Goal: Information Seeking & Learning: Learn about a topic

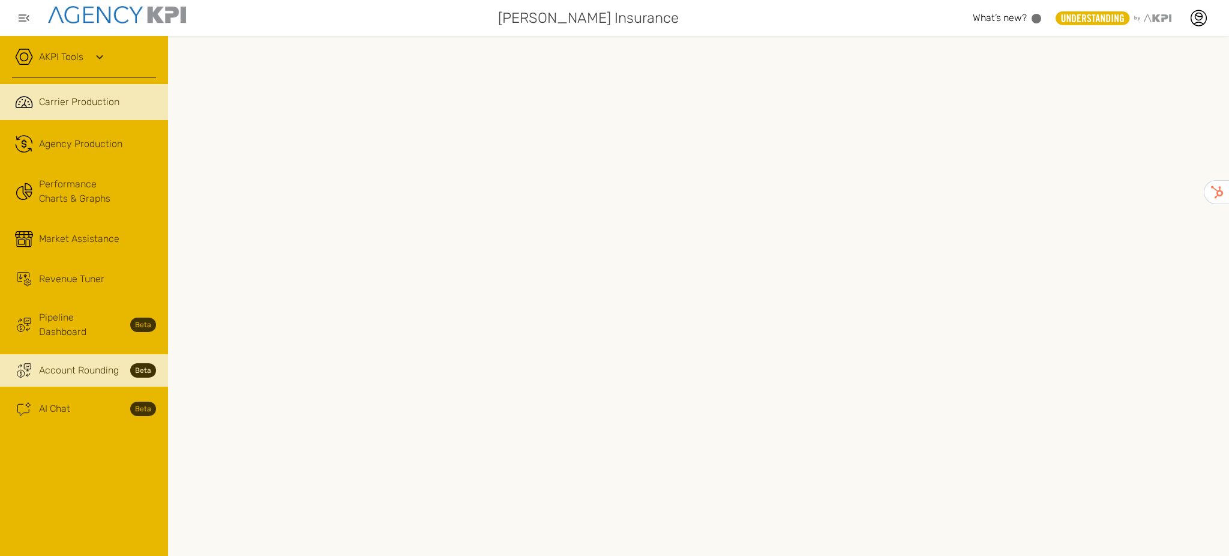
click at [79, 363] on span "Account Rounding" at bounding box center [79, 370] width 80 height 14
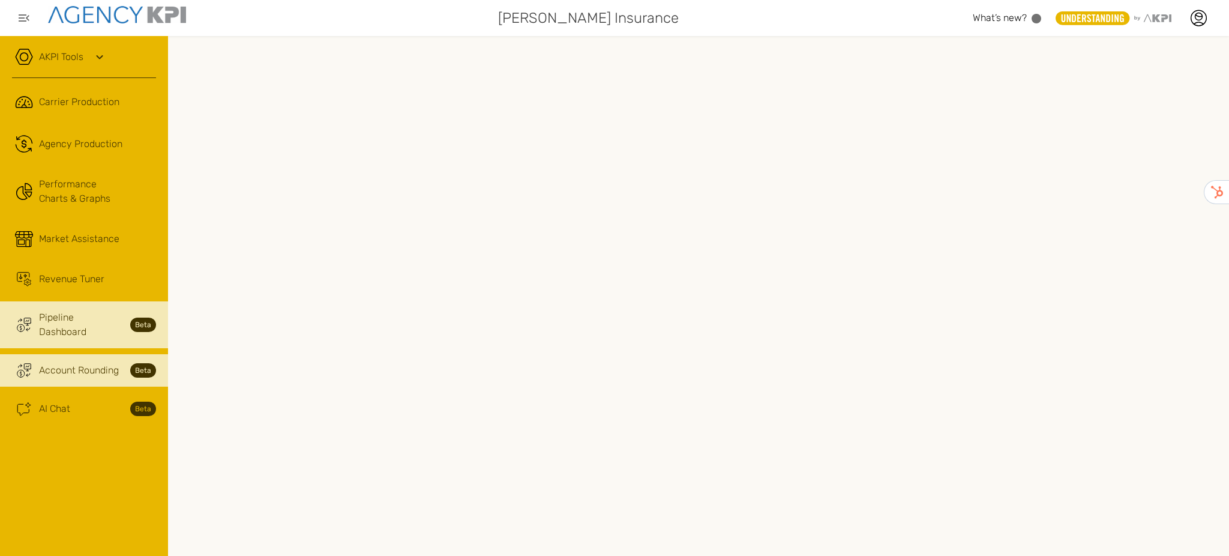
click at [60, 323] on span "Pipeline Dashboard" at bounding box center [81, 324] width 84 height 29
click at [83, 365] on link "Trading Coin Monitor Streamline Icon: [URL][DOMAIN_NAME] Account Rounding Beta" at bounding box center [84, 370] width 168 height 32
click at [70, 323] on span "Pipeline Dashboard" at bounding box center [81, 324] width 84 height 29
